Goal: Find specific fact: Locate a discrete piece of known information

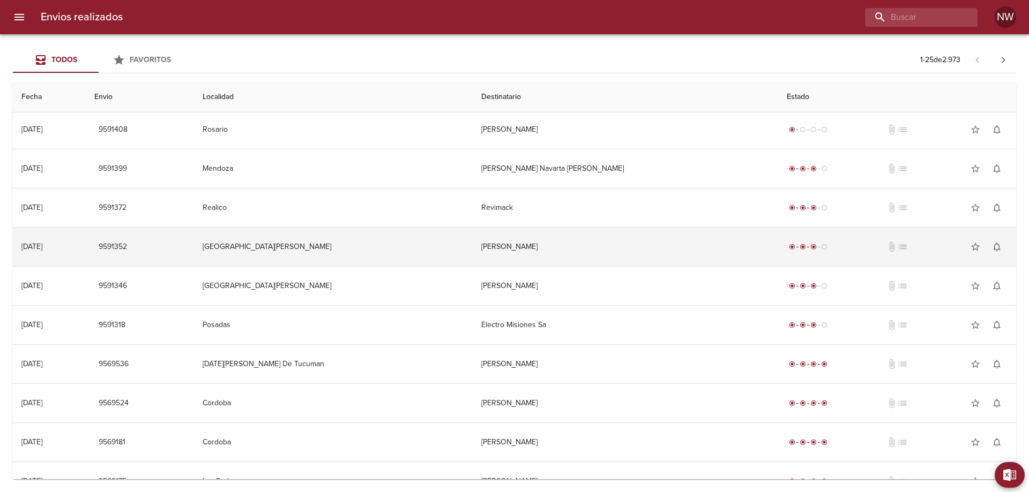
scroll to position [107, 0]
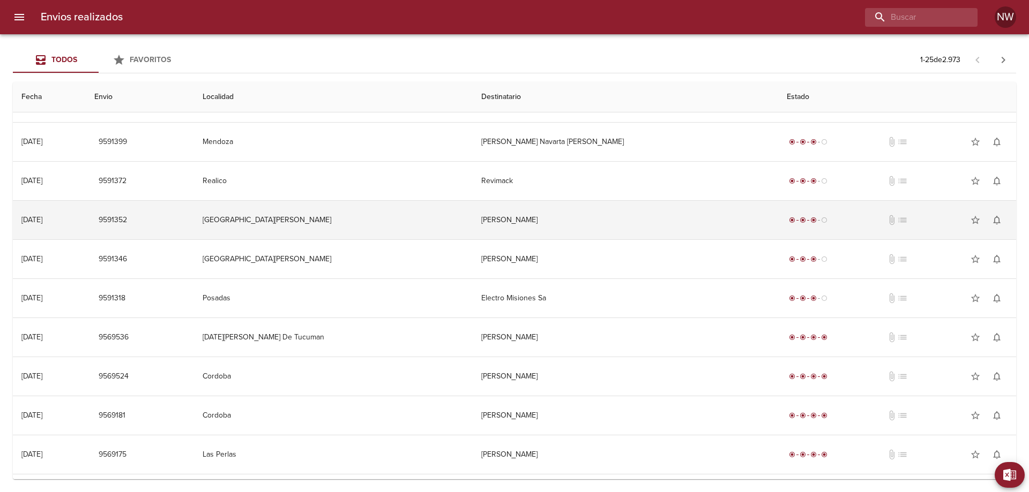
click at [557, 236] on td "[PERSON_NAME]" at bounding box center [625, 220] width 306 height 39
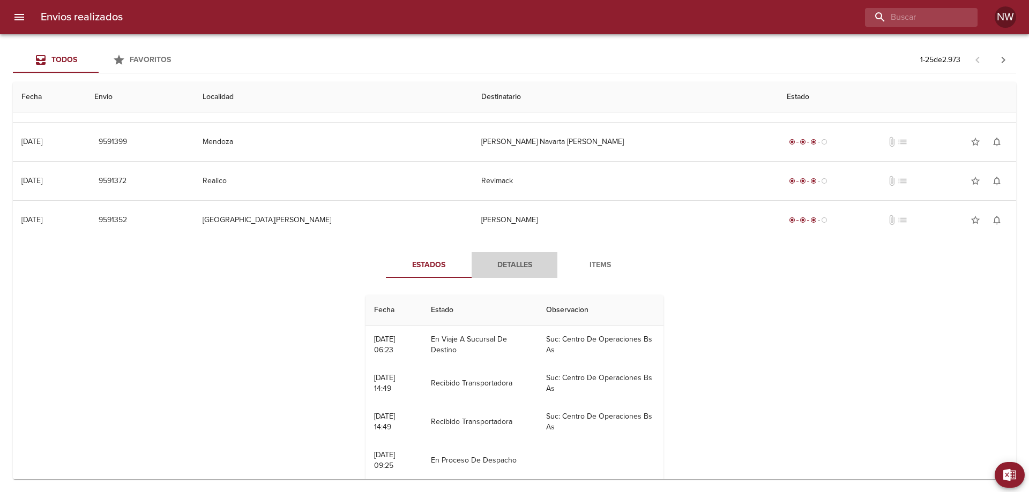
click at [517, 272] on span "Detalles" at bounding box center [514, 265] width 73 height 13
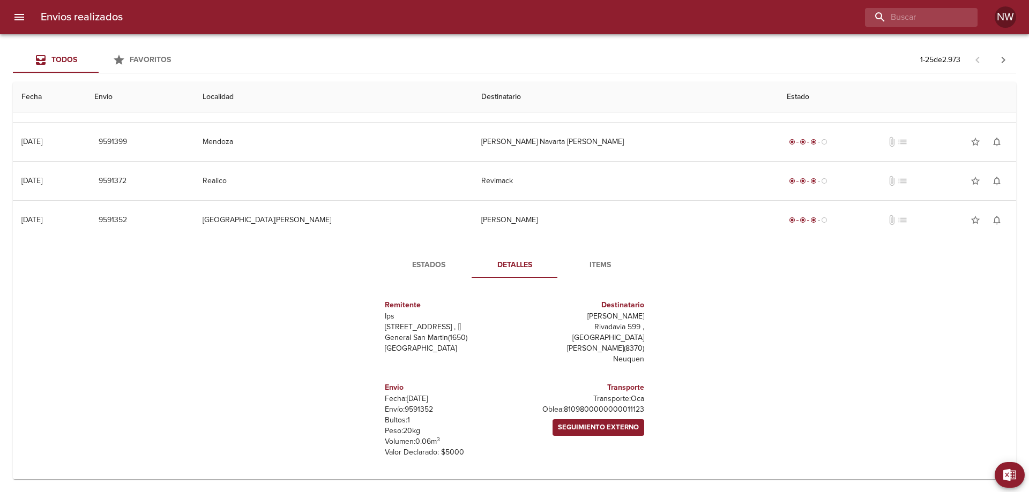
scroll to position [1, 0]
drag, startPoint x: 633, startPoint y: 459, endPoint x: 534, endPoint y: 460, distance: 99.7
click at [534, 415] on p "[PERSON_NAME]: 8109800000000011123" at bounding box center [581, 409] width 125 height 11
click at [635, 415] on p "[PERSON_NAME]: 8109800000000011123" at bounding box center [581, 409] width 125 height 11
drag, startPoint x: 640, startPoint y: 458, endPoint x: 534, endPoint y: 459, distance: 106.1
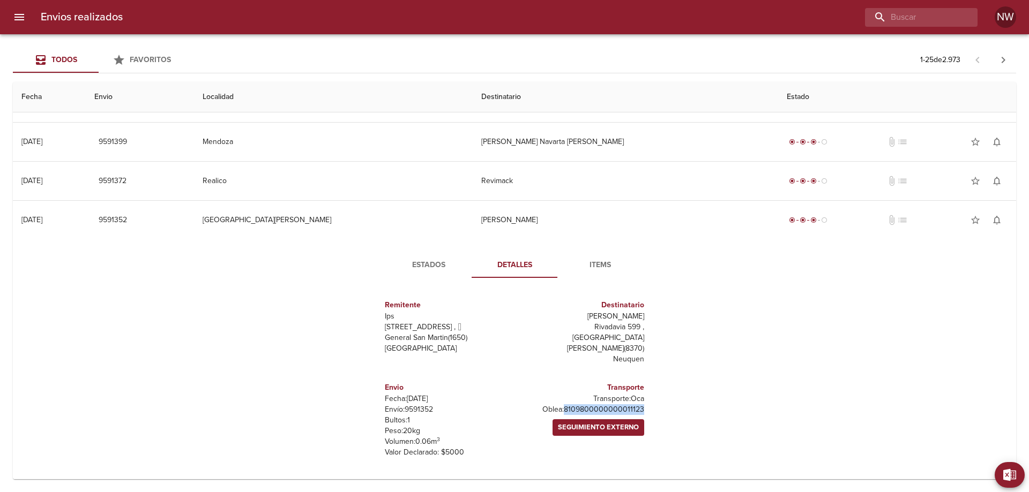
click at [534, 459] on div "Remitente Ips [STREET_ADDRESS][PERSON_NAME] Destinatario Maximiliano [STREET_AD…" at bounding box center [514, 379] width 295 height 184
copy p "8109800000000011123"
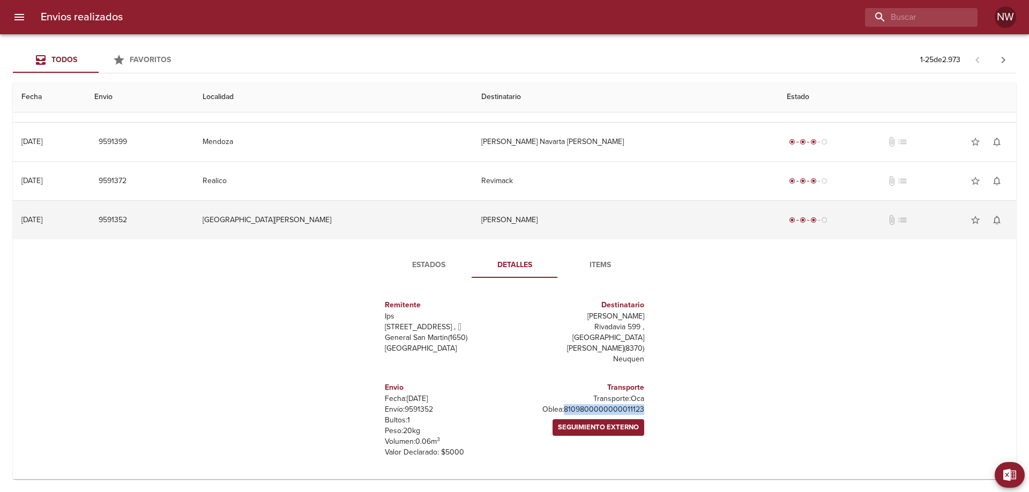
click at [585, 238] on td "[PERSON_NAME]" at bounding box center [625, 220] width 306 height 39
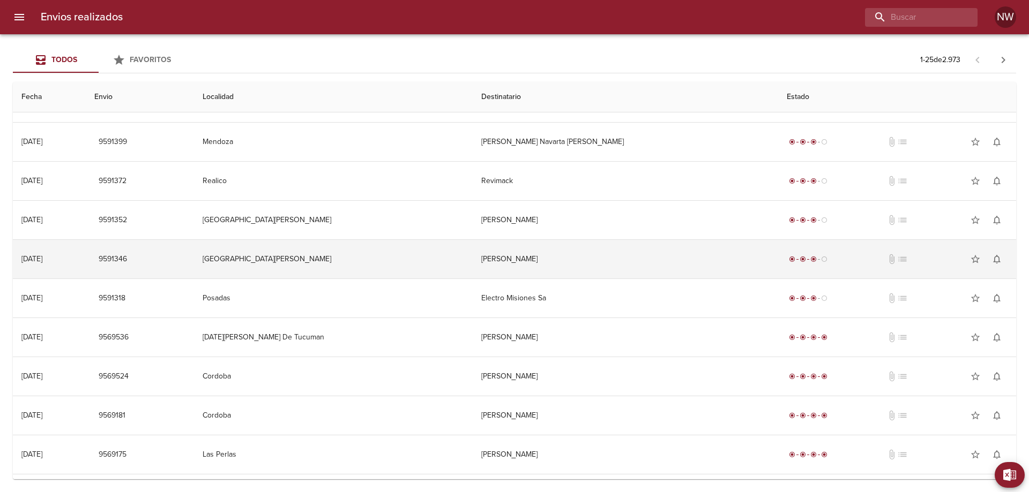
click at [565, 276] on td "[PERSON_NAME]" at bounding box center [625, 259] width 306 height 39
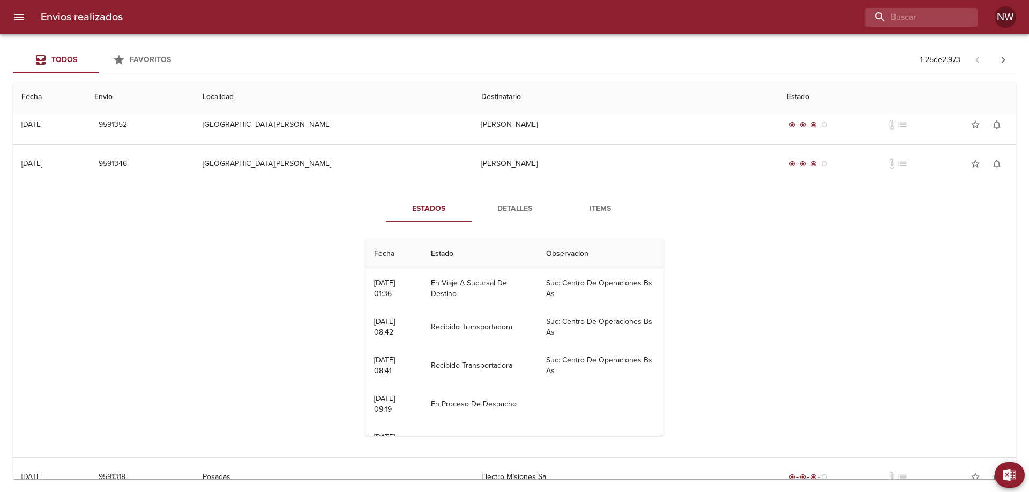
scroll to position [214, 0]
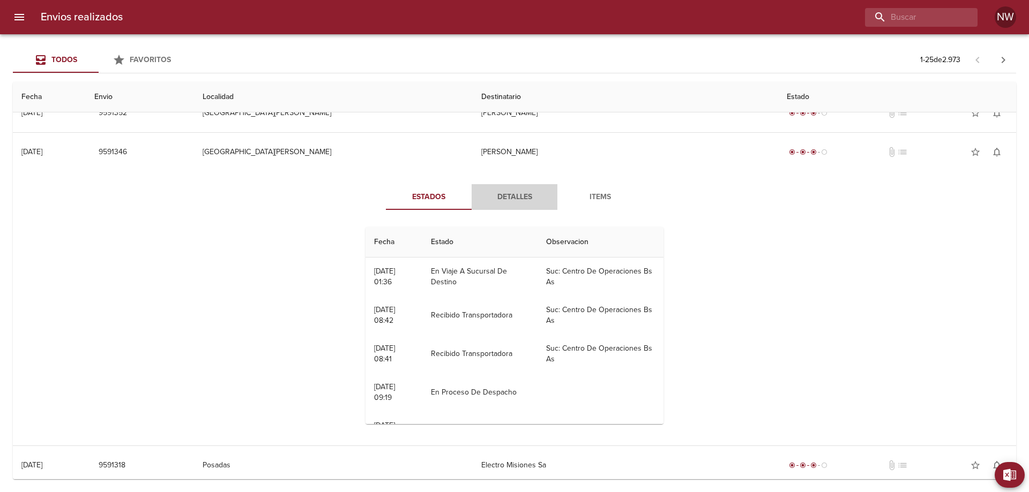
click at [519, 204] on span "Detalles" at bounding box center [514, 197] width 73 height 13
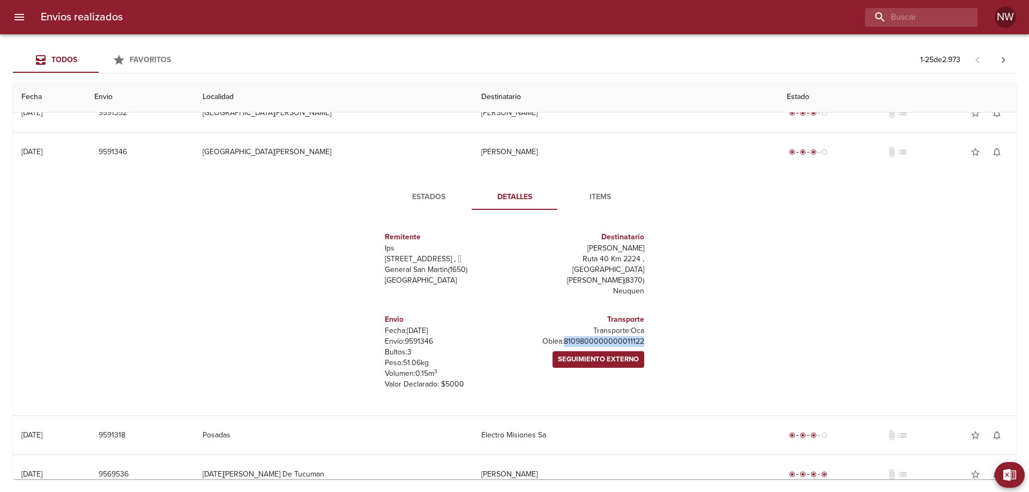
drag, startPoint x: 639, startPoint y: 389, endPoint x: 533, endPoint y: 389, distance: 106.1
click at [531, 391] on div "Transporte Transporte: Oca [PERSON_NAME]: 8109800000000011122 Seguimiento Exter…" at bounding box center [581, 351] width 134 height 93
copy p "8109800000000011122"
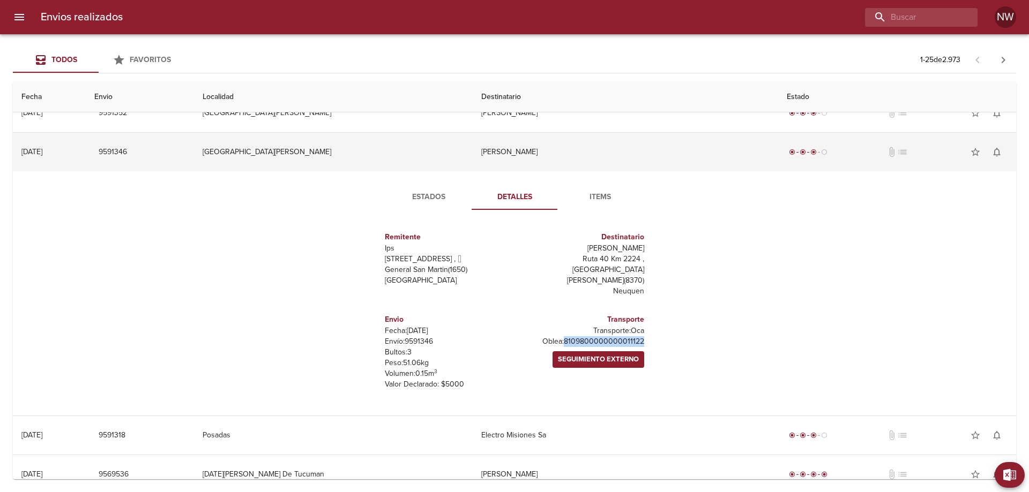
click at [640, 160] on td "[PERSON_NAME]" at bounding box center [625, 152] width 306 height 39
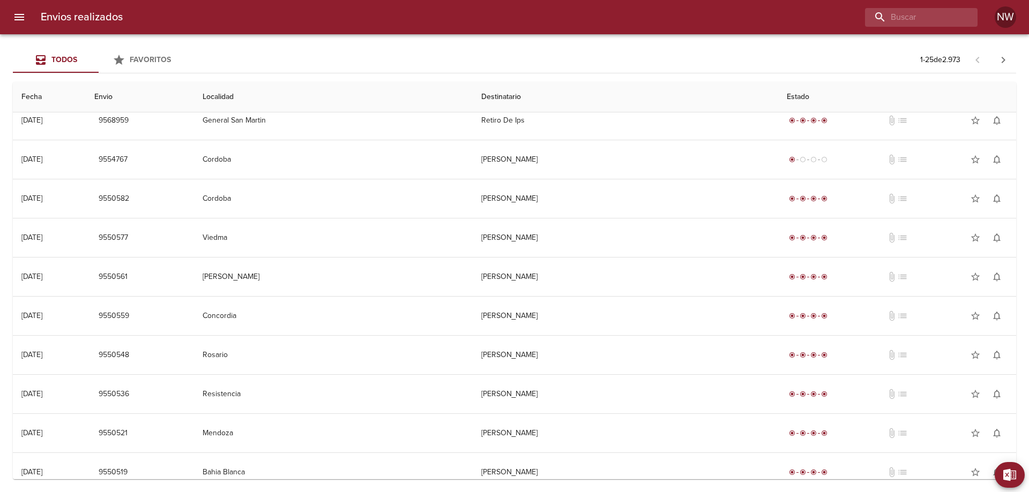
scroll to position [482, 0]
